Goal: Task Accomplishment & Management: Manage account settings

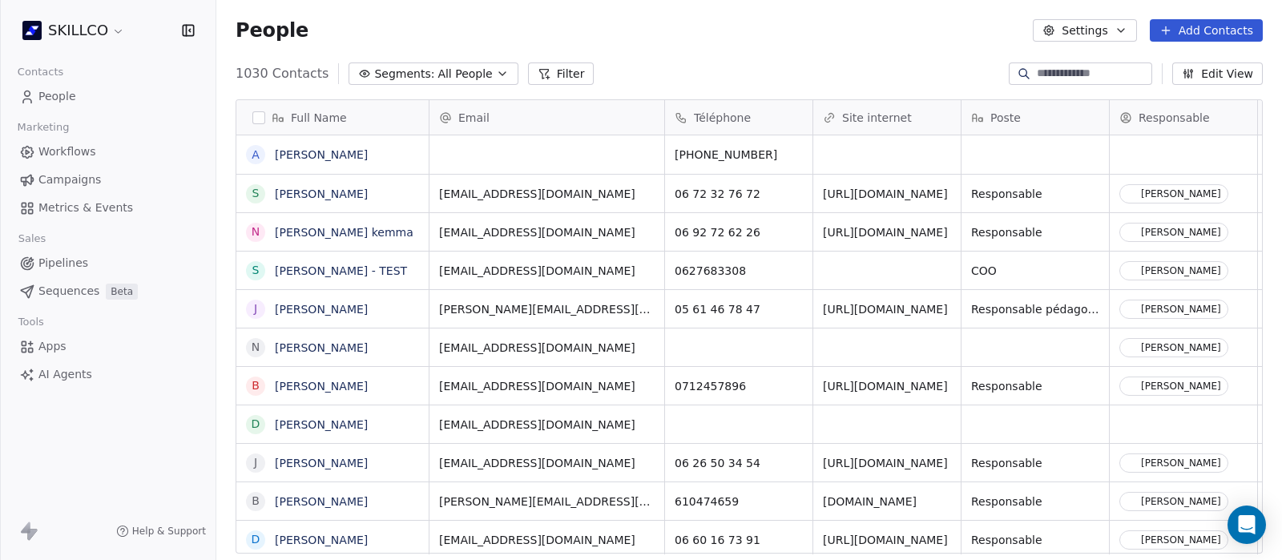
scroll to position [478, 1050]
